Goal: Information Seeking & Learning: Check status

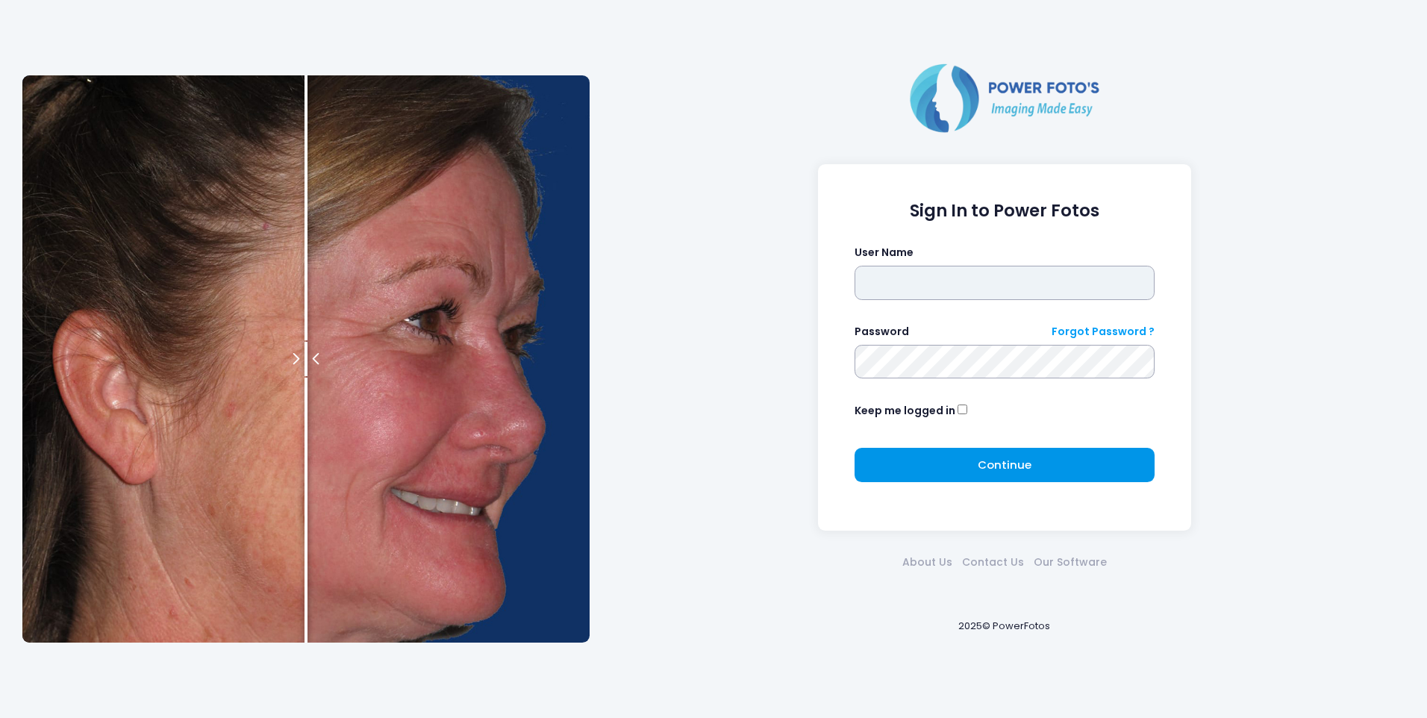
type input "*******"
click at [981, 463] on span "Continue" at bounding box center [1005, 465] width 54 height 16
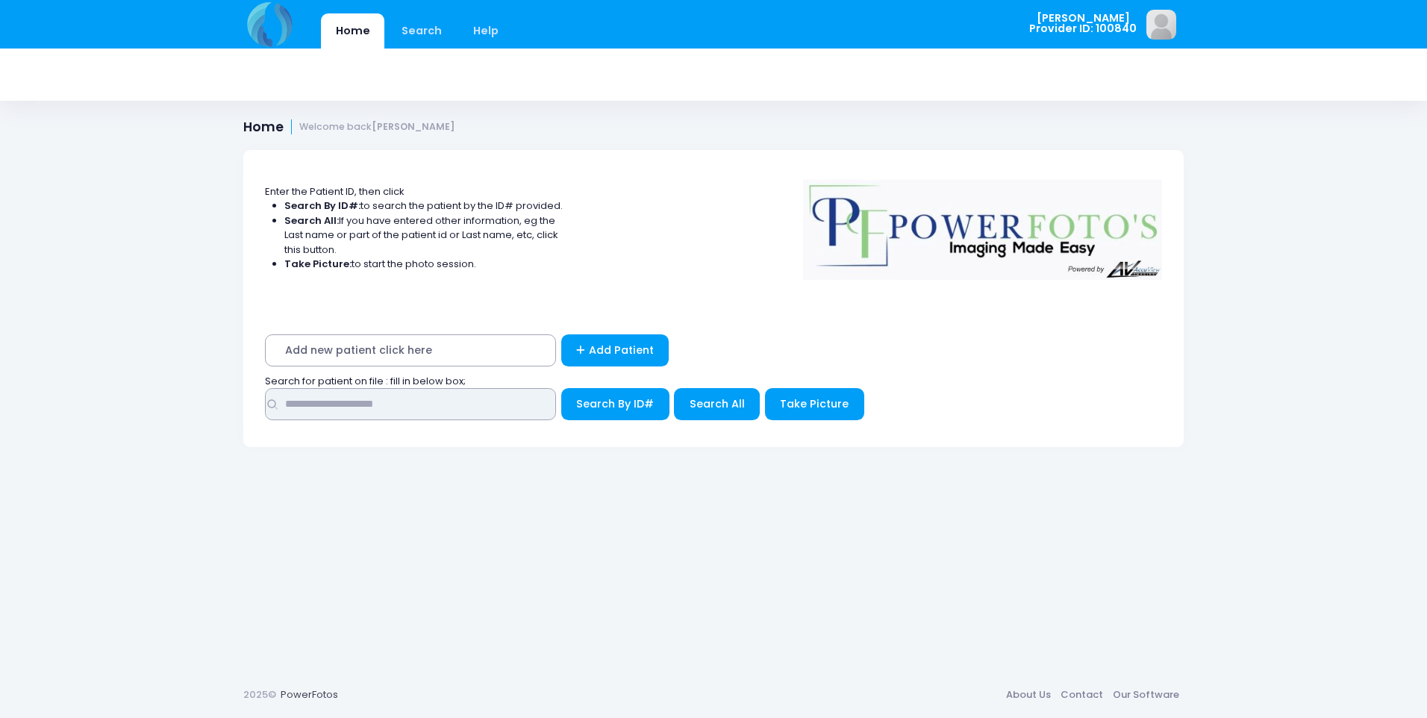
click at [396, 412] on input "text" at bounding box center [410, 404] width 291 height 32
click at [401, 416] on input "text" at bounding box center [410, 404] width 291 height 32
type input "*****"
click at [561, 388] on button "Search By ID#" at bounding box center [615, 404] width 108 height 32
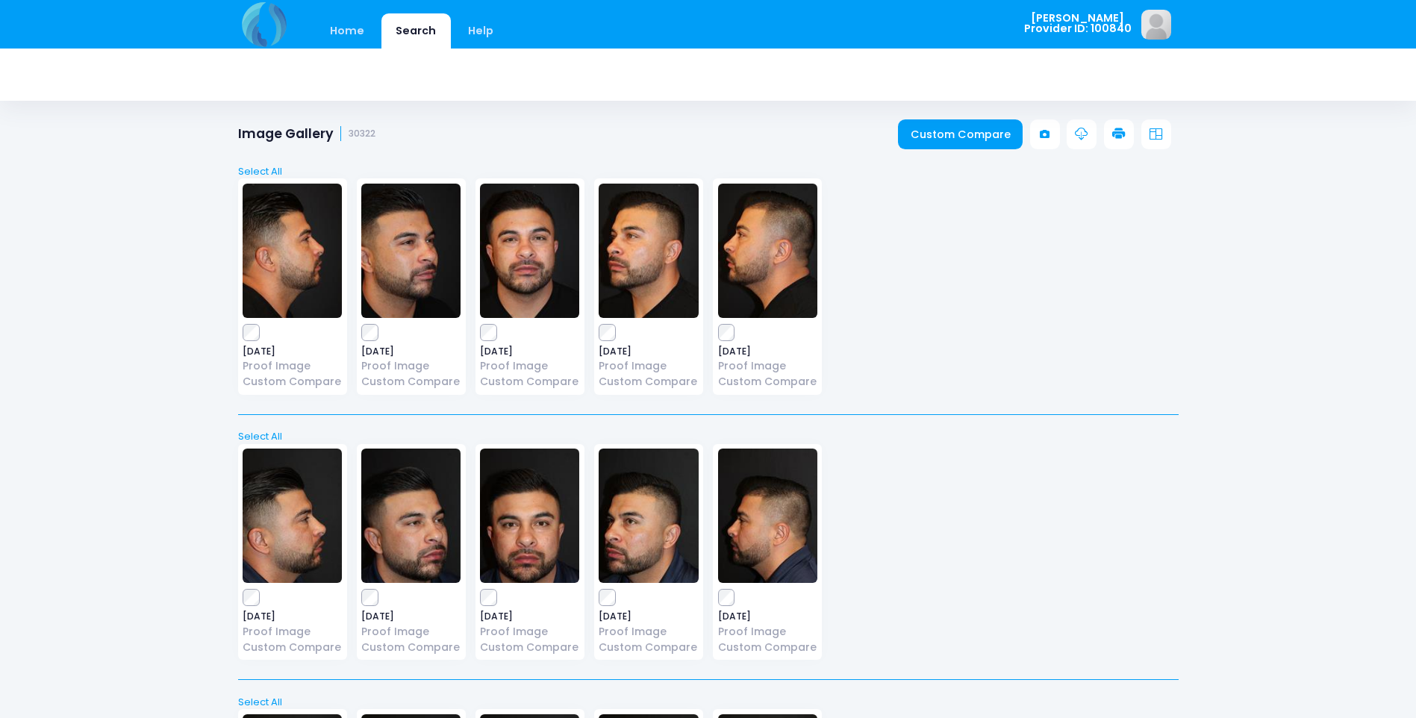
click at [541, 550] on img at bounding box center [529, 515] width 99 height 134
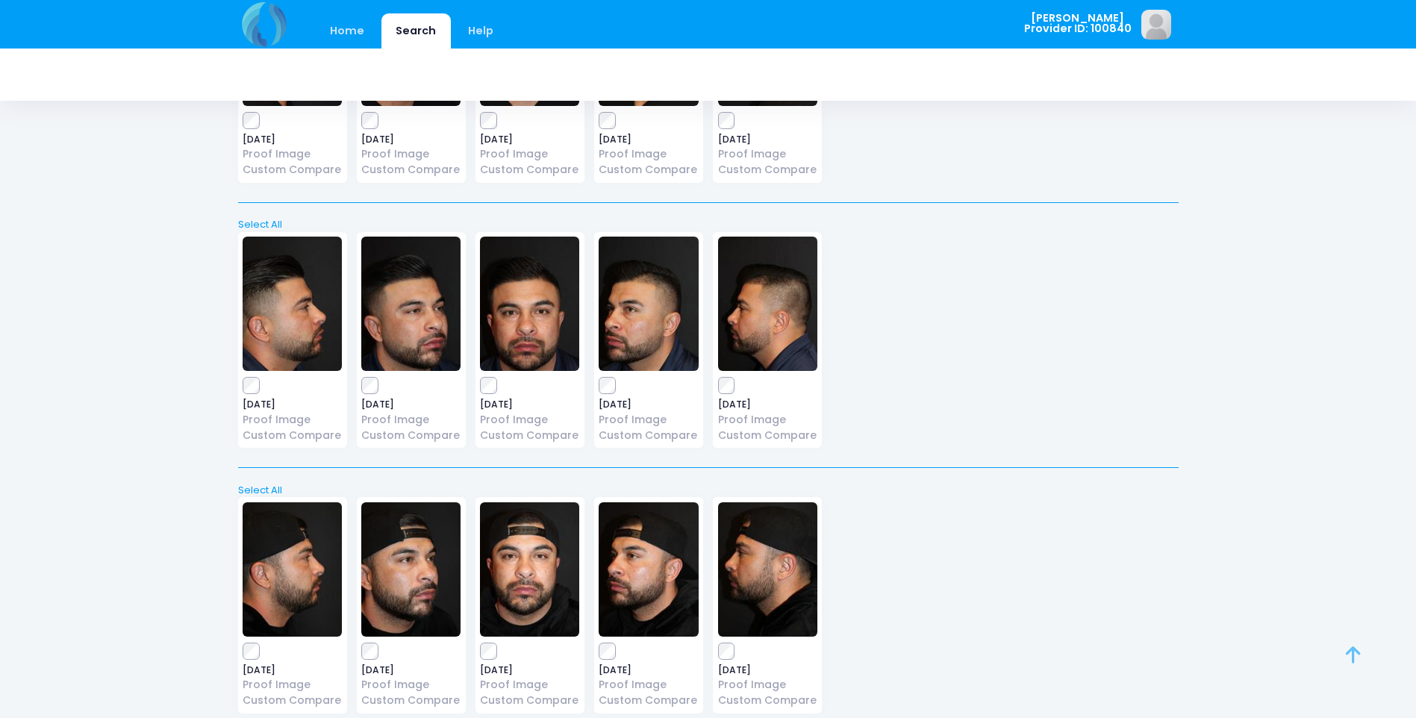
scroll to position [224, 0]
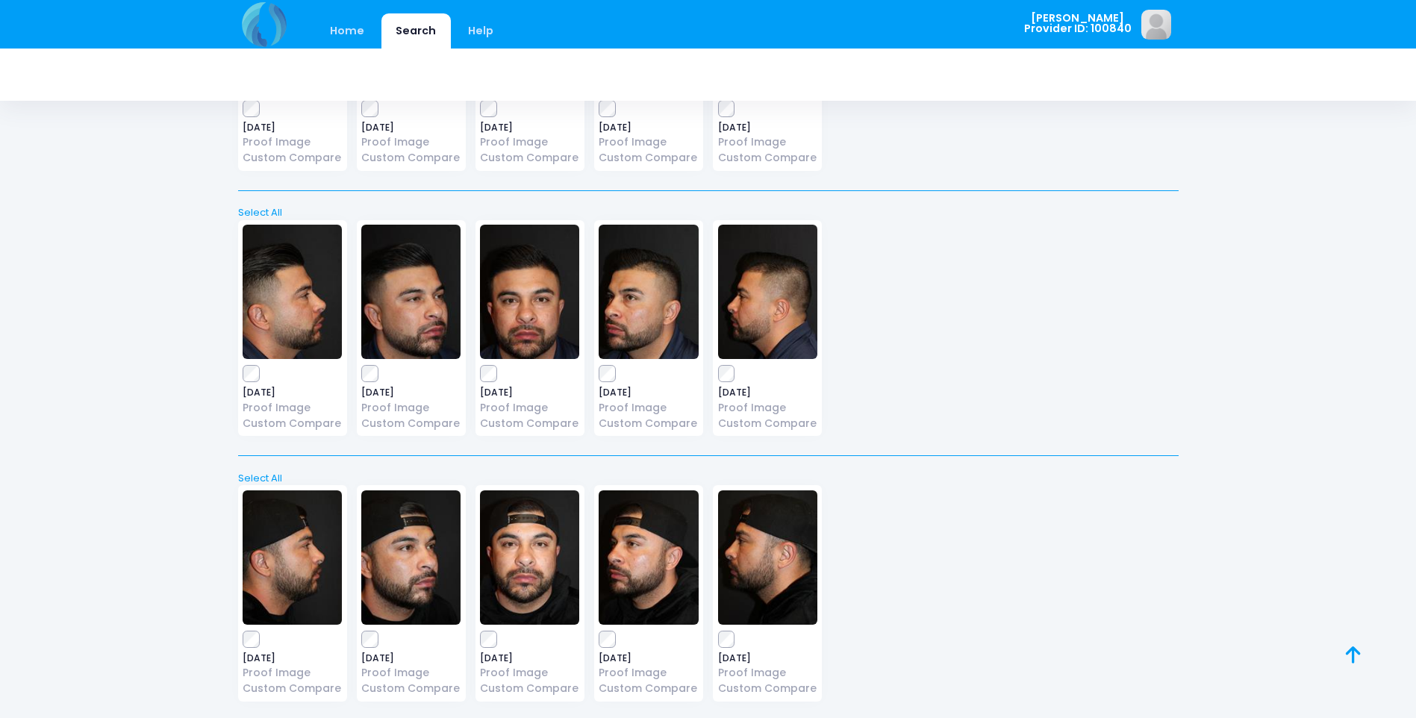
click at [522, 549] on img at bounding box center [529, 557] width 99 height 134
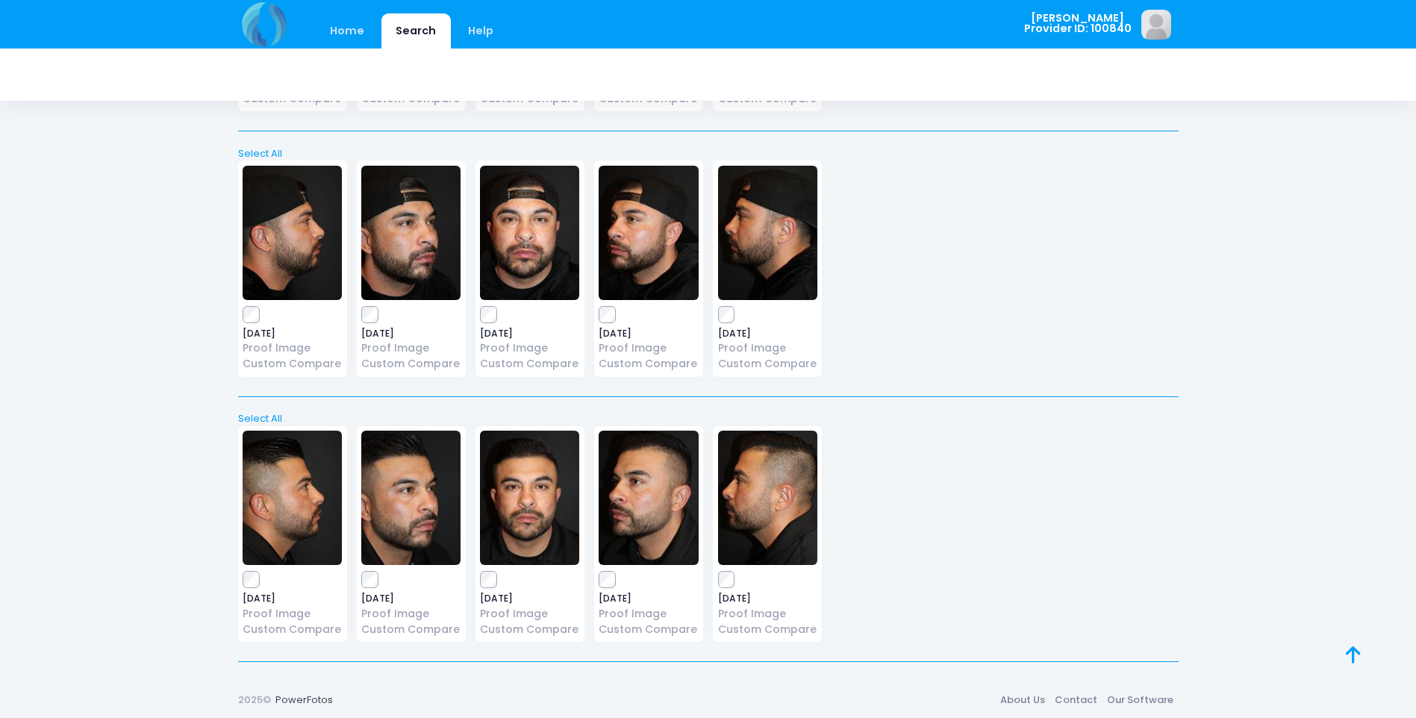
scroll to position [554, 0]
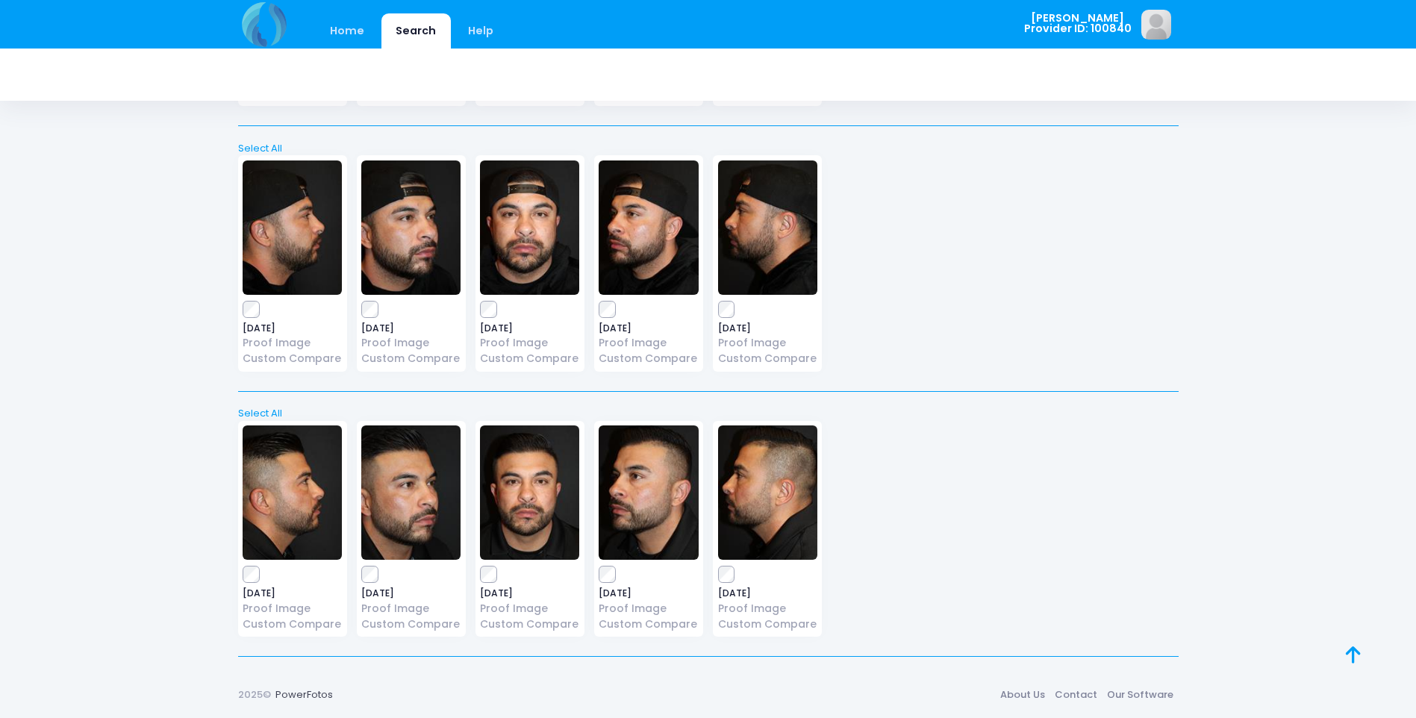
click at [483, 506] on img at bounding box center [529, 492] width 99 height 134
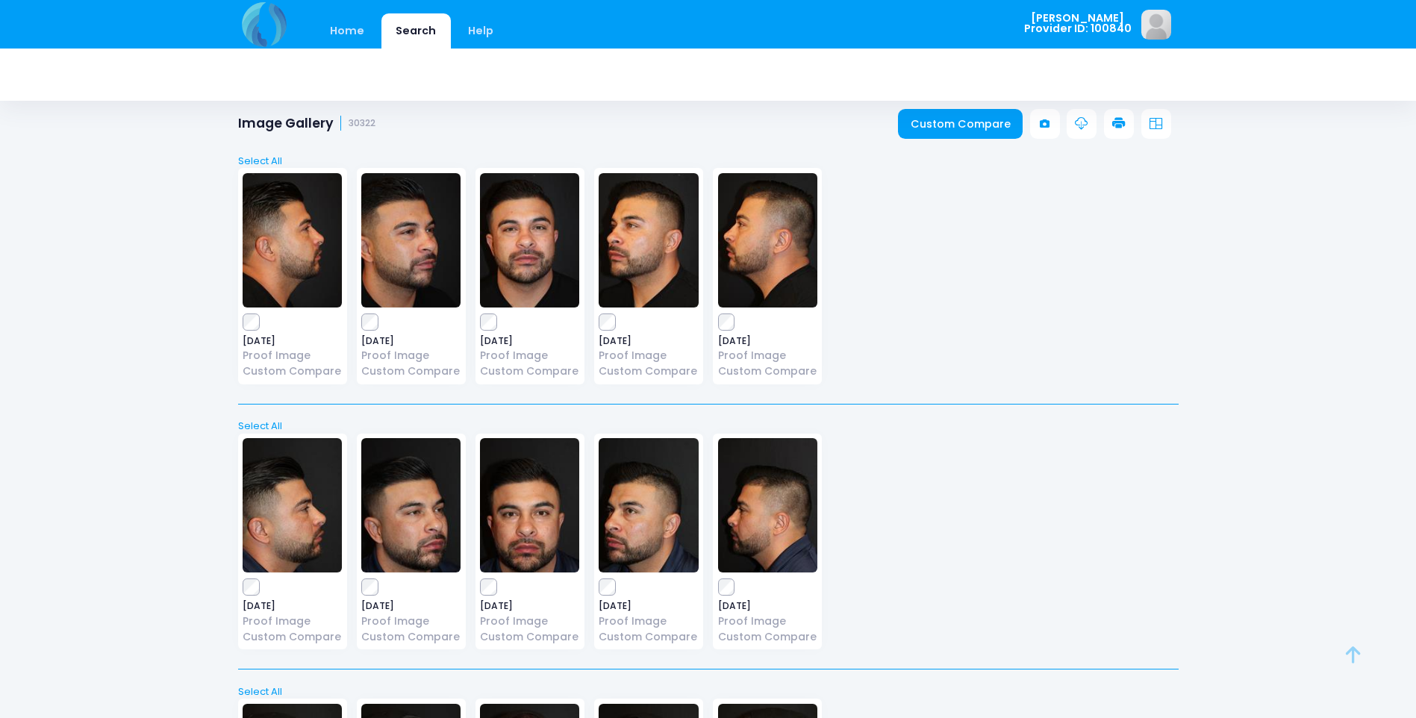
scroll to position [0, 0]
